Goal: Navigation & Orientation: Find specific page/section

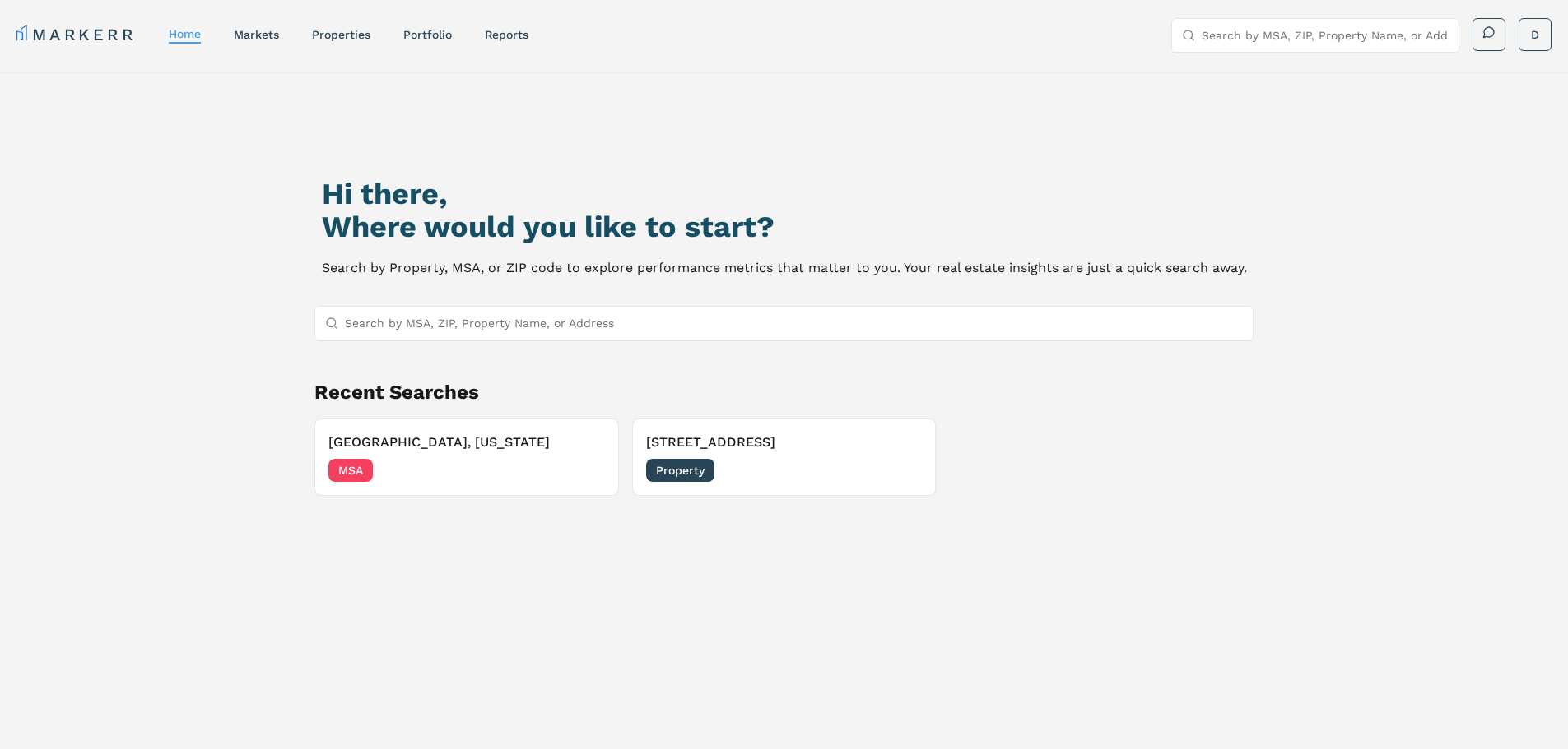
drag, startPoint x: 1158, startPoint y: 493, endPoint x: 1156, endPoint y: 481, distance: 12.2
click at [1158, 492] on div "[GEOGRAPHIC_DATA], [US_STATE] [GEOGRAPHIC_DATA] [DATE] [STREET_ADDRESS] Propert…" at bounding box center [784, 457] width 939 height 77
drag, startPoint x: 1346, startPoint y: 366, endPoint x: 1480, endPoint y: 132, distance: 269.7
click at [1348, 363] on div "Hi there, Where would you like to start? Search by Property, MSA, or ZIP code t…" at bounding box center [784, 460] width 1568 height 775
click at [718, 567] on div "Hi there, Where would you like to start? Search by Property, MSA, or ZIP code t…" at bounding box center [784, 472] width 1097 height 749
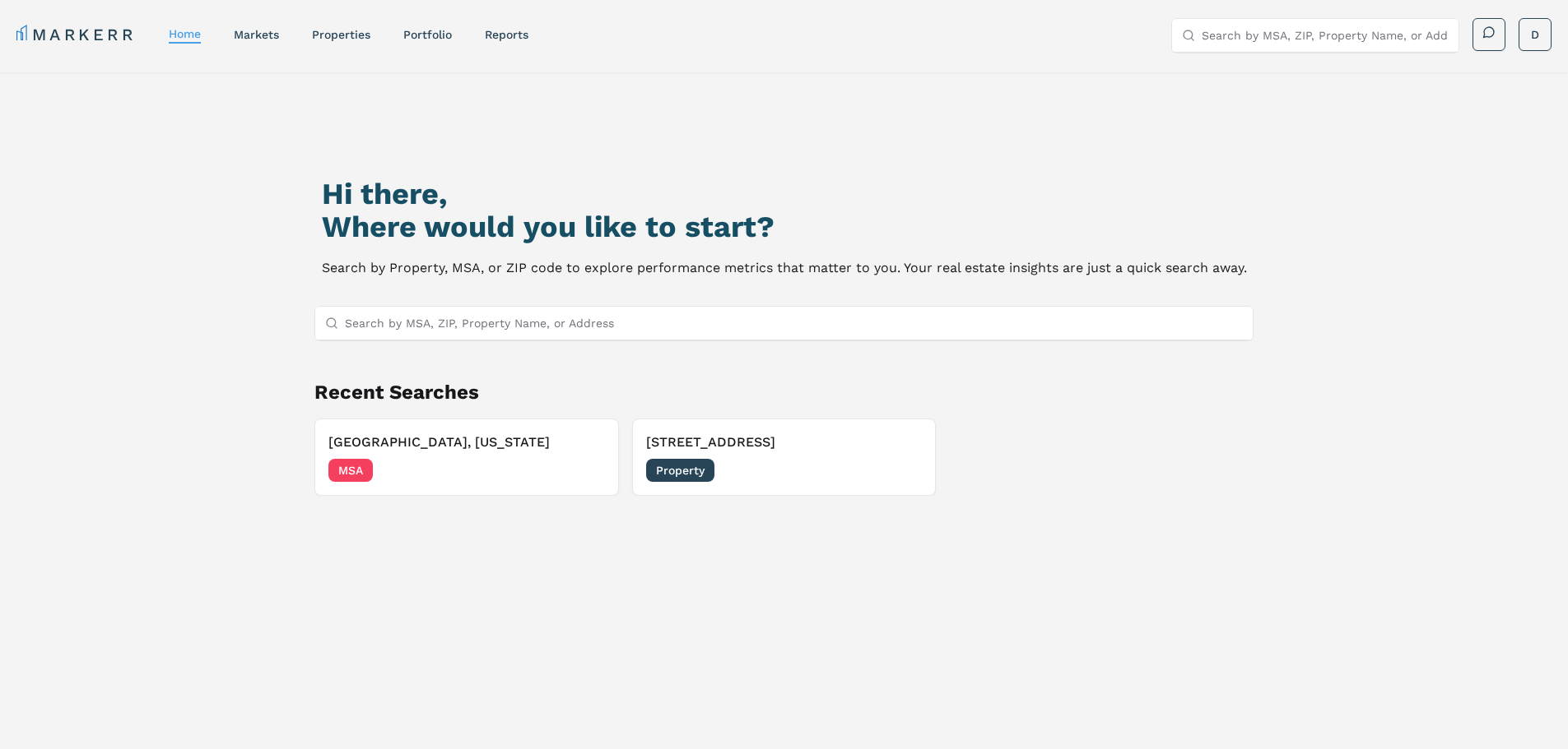
click at [992, 465] on div "[GEOGRAPHIC_DATA], [US_STATE] [GEOGRAPHIC_DATA] [DATE] [STREET_ADDRESS] Propert…" at bounding box center [784, 457] width 939 height 77
click at [364, 473] on span "MSA" at bounding box center [351, 470] width 45 height 23
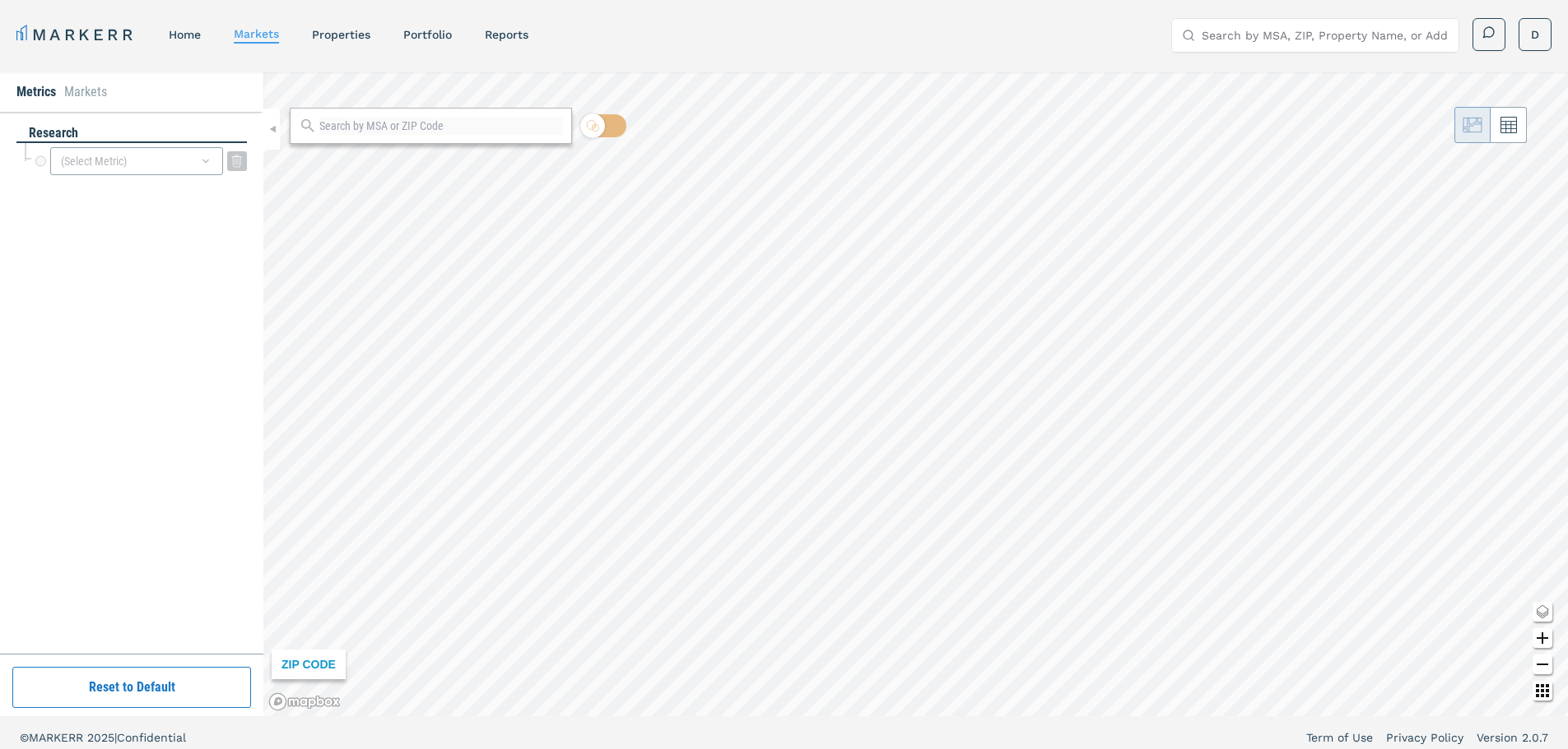
click at [158, 159] on div "(Select Metric)" at bounding box center [136, 161] width 172 height 28
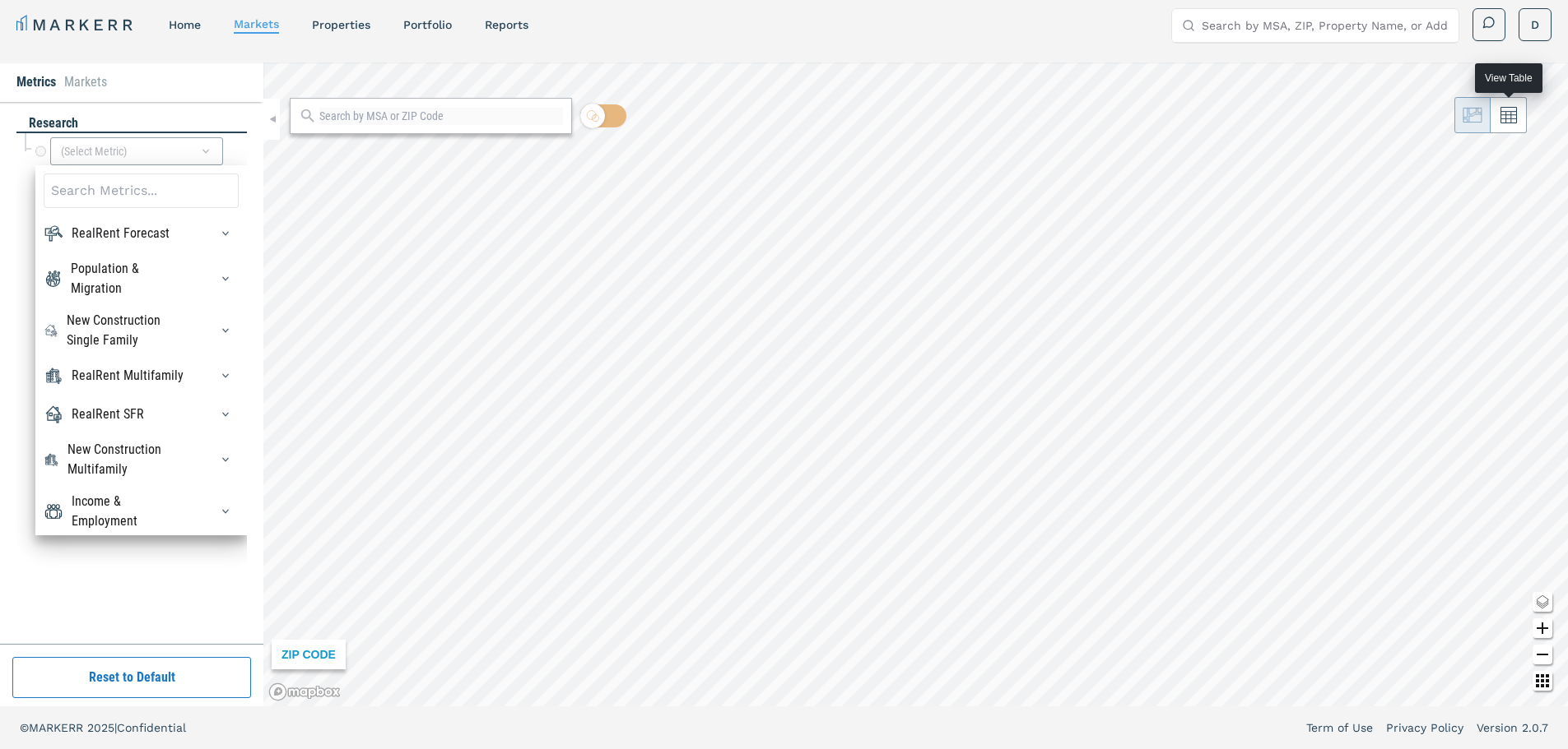
click at [1500, 123] on icon at bounding box center [1508, 116] width 17 height 17
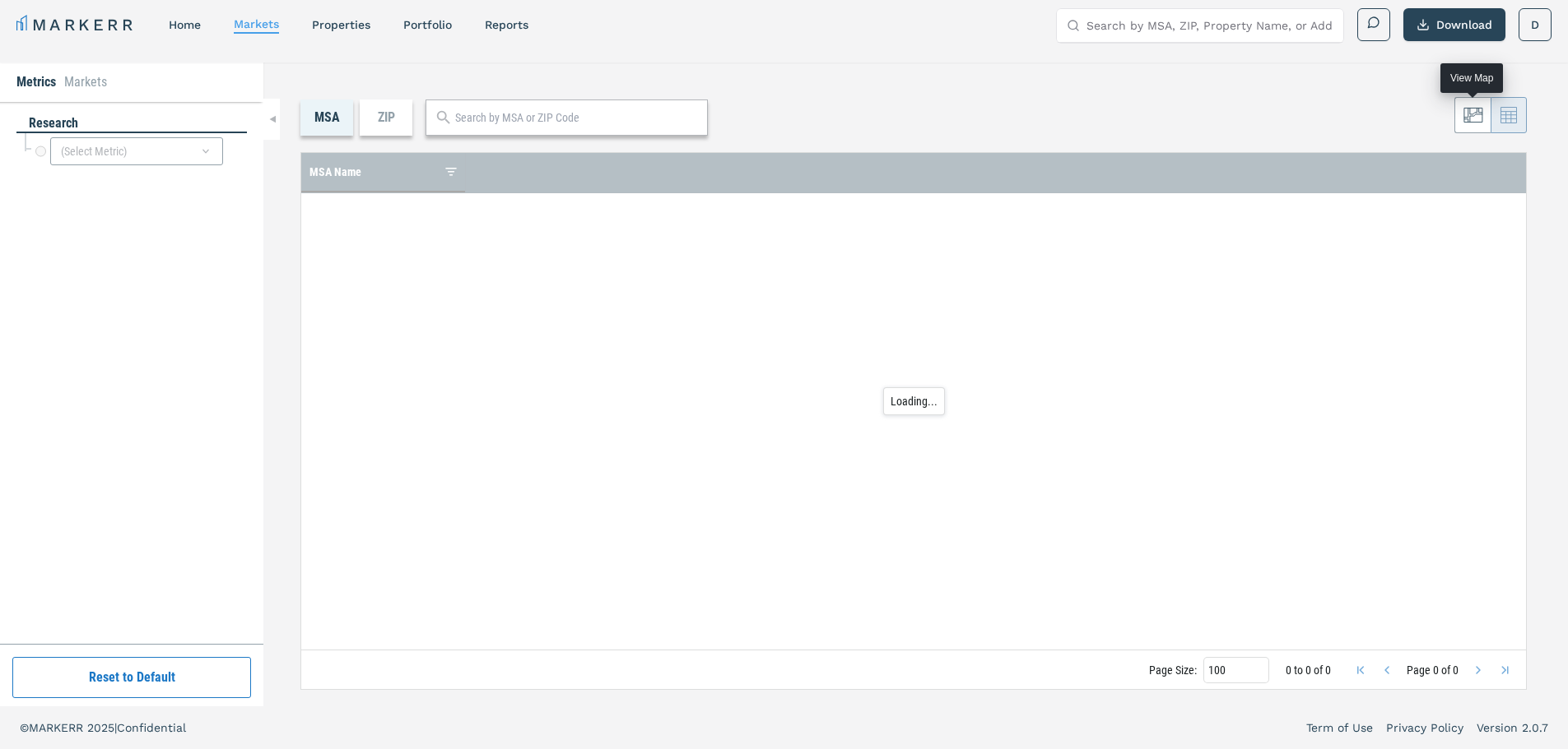
click at [1468, 120] on icon at bounding box center [1472, 115] width 19 height 19
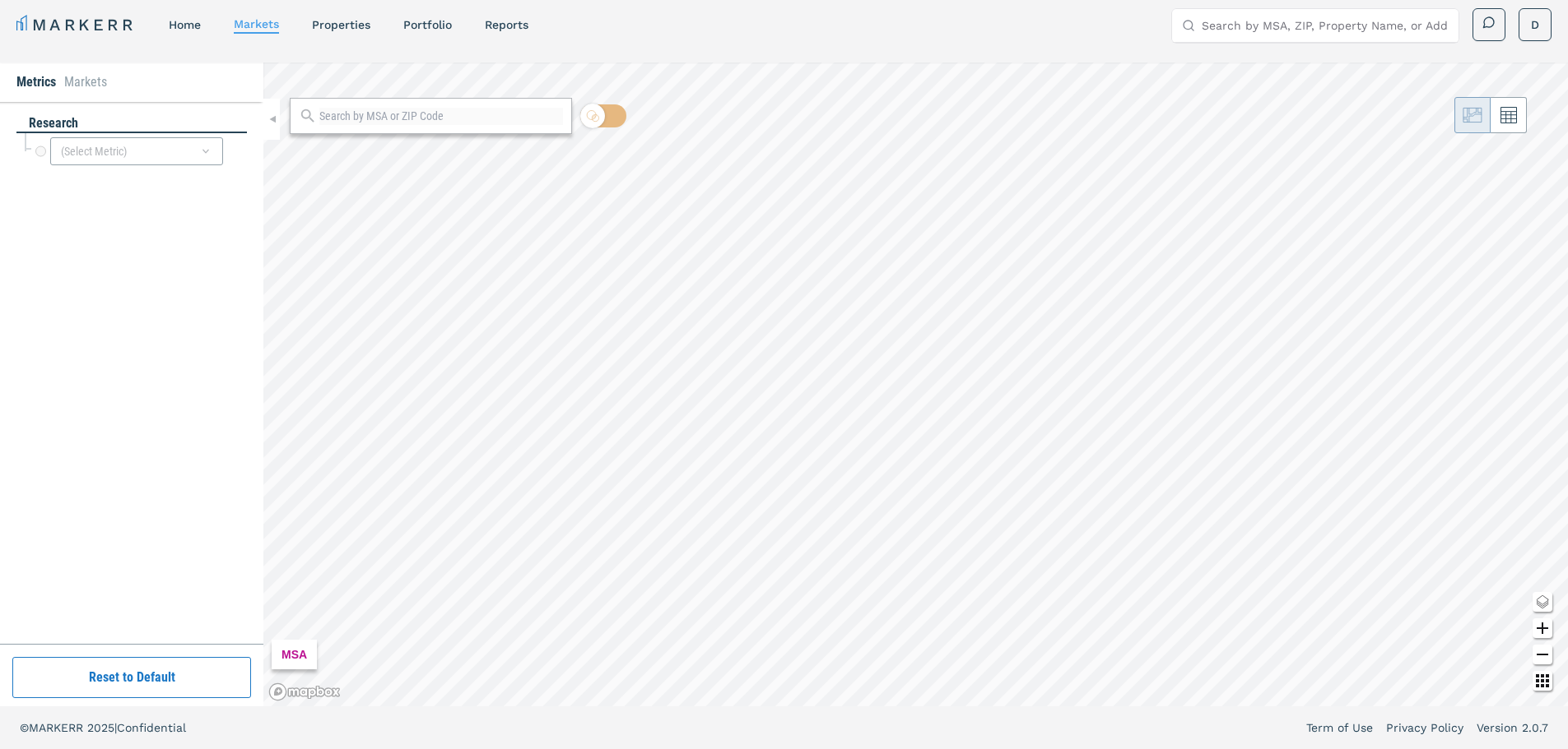
click at [96, 90] on li "Markets" at bounding box center [86, 82] width 43 height 19
click at [93, 121] on div "Recently Searched" at bounding box center [132, 123] width 230 height 19
click at [91, 146] on div "[GEOGRAPHIC_DATA], [US_STATE] MSA" at bounding box center [135, 150] width 222 height 33
click at [415, 127] on div at bounding box center [431, 115] width 283 height 36
click at [351, 26] on link "properties" at bounding box center [341, 25] width 58 height 14
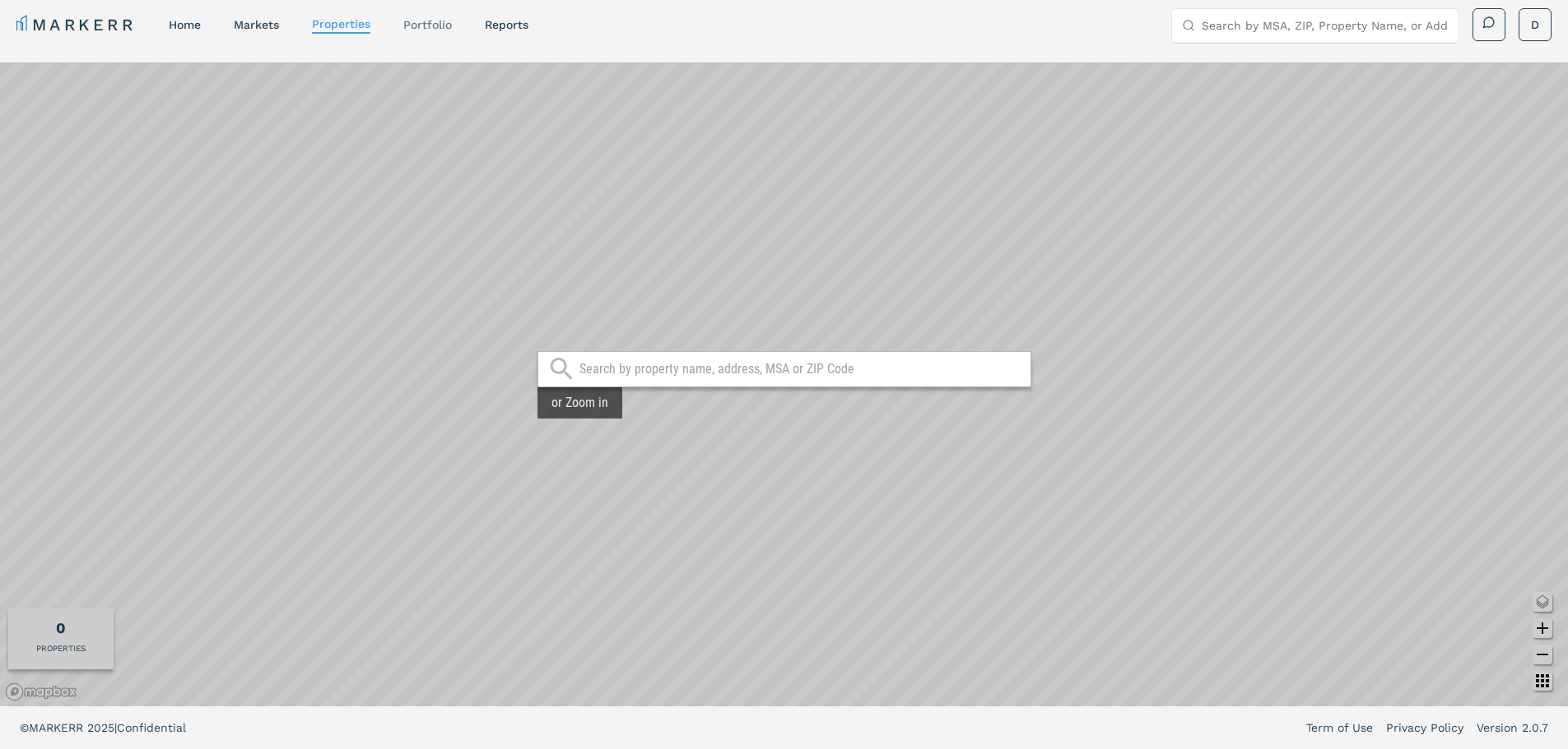
click at [436, 25] on link "Portfolio" at bounding box center [428, 25] width 49 height 14
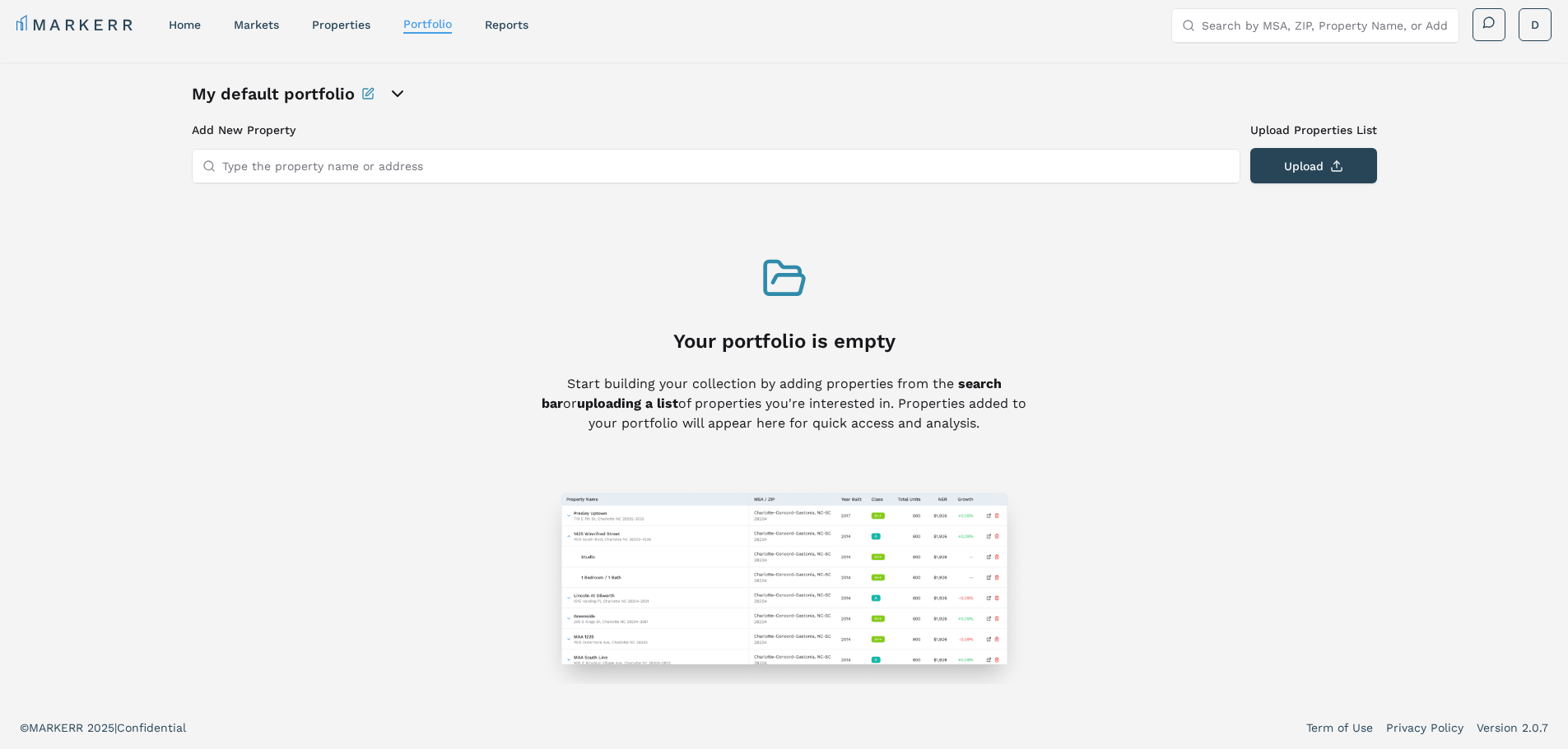
click at [765, 94] on div "My default portfolio" at bounding box center [784, 94] width 1185 height 23
click at [51, 14] on link "MARKERR" at bounding box center [76, 25] width 119 height 23
